Goal: Information Seeking & Learning: Learn about a topic

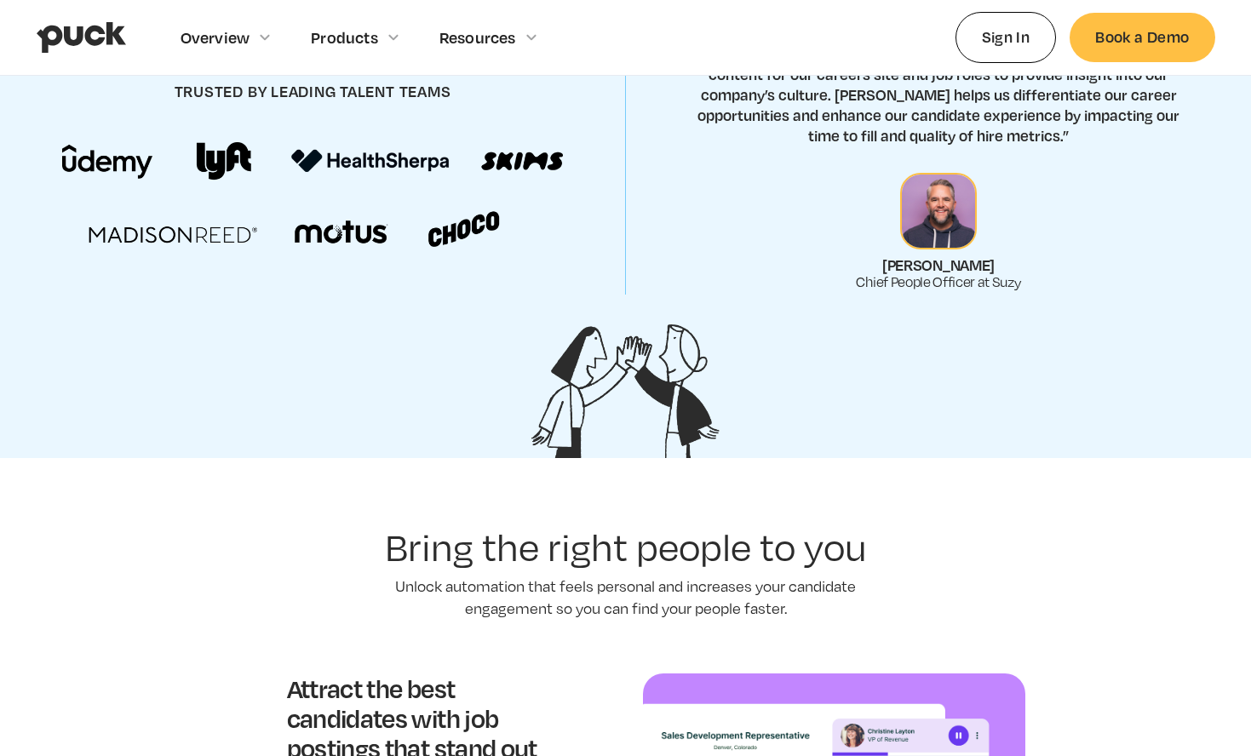
scroll to position [1253, 0]
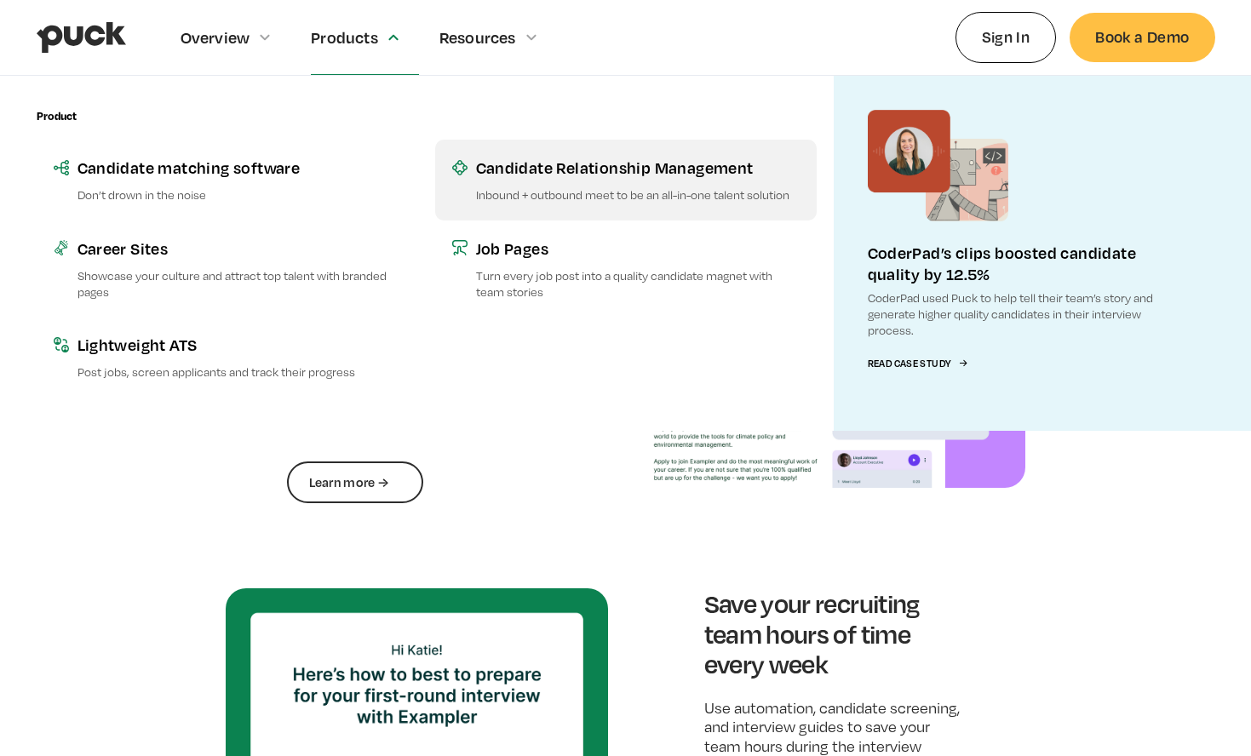
click at [542, 171] on div "Candidate Relationship Management" at bounding box center [638, 167] width 324 height 21
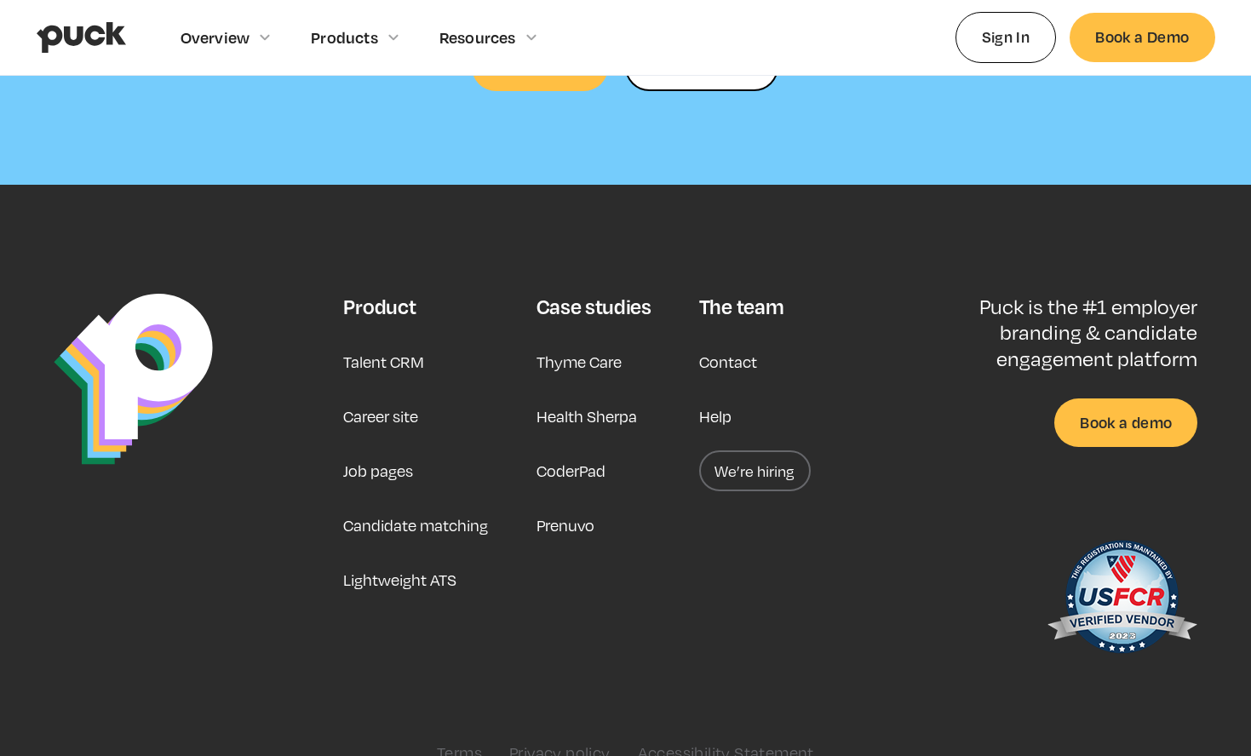
scroll to position [5297, 0]
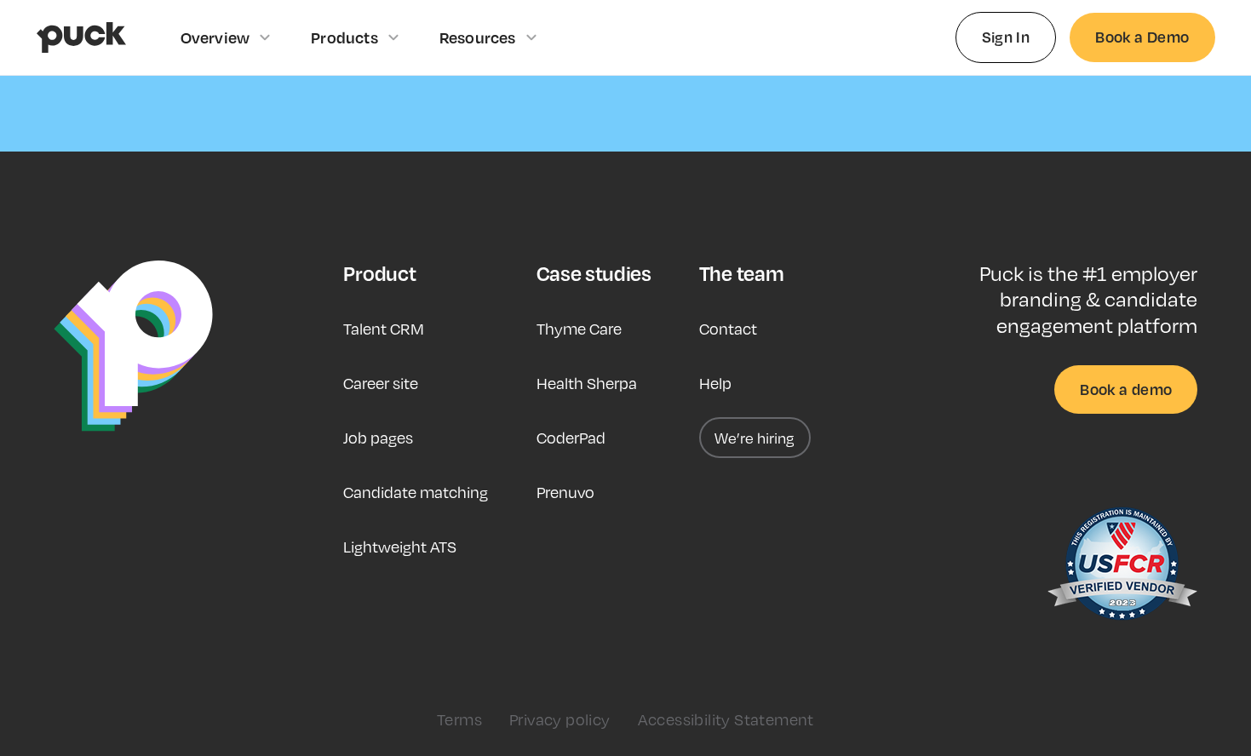
click at [367, 322] on link "Talent CRM" at bounding box center [383, 328] width 81 height 41
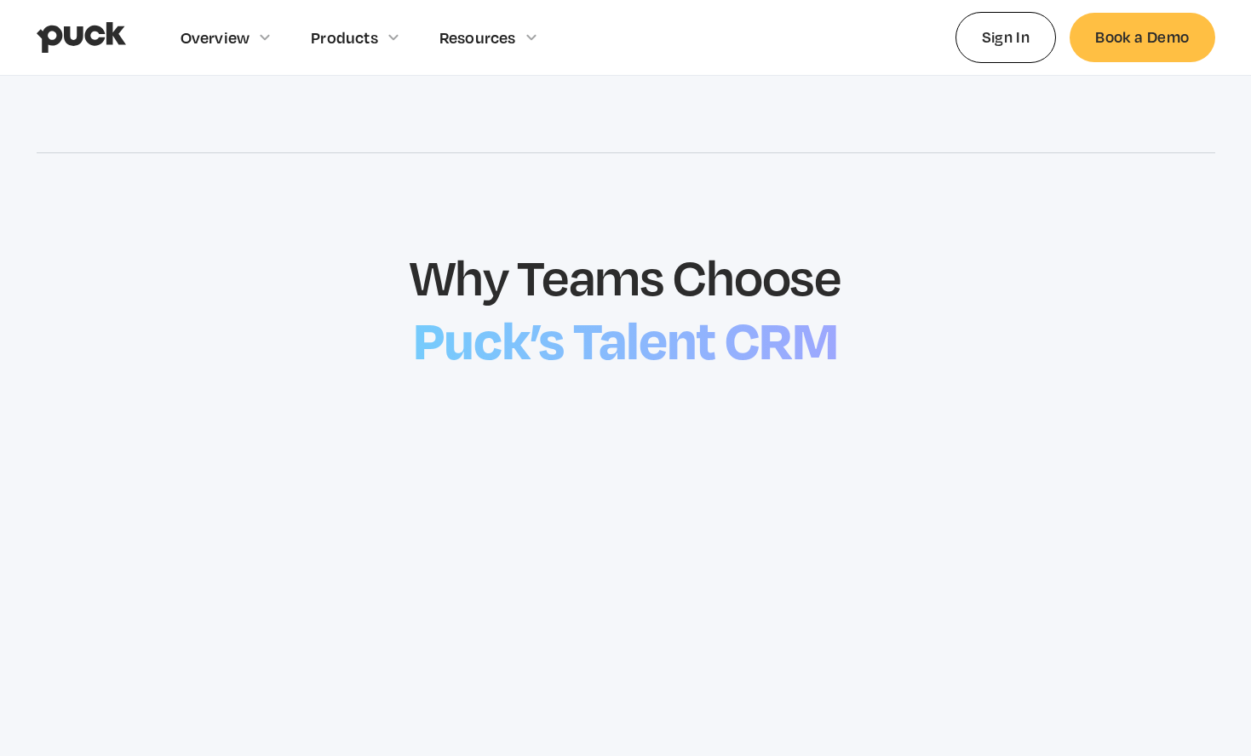
scroll to position [1956, 0]
